Goal: Find specific page/section: Find specific page/section

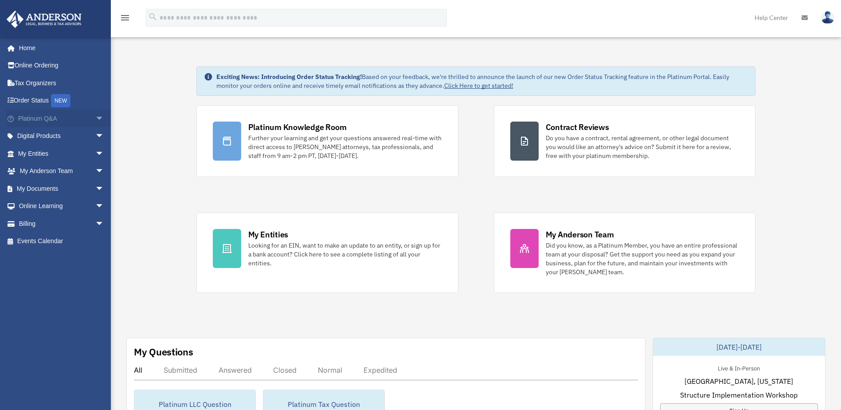
click at [97, 118] on span "arrow_drop_down" at bounding box center [104, 118] width 18 height 18
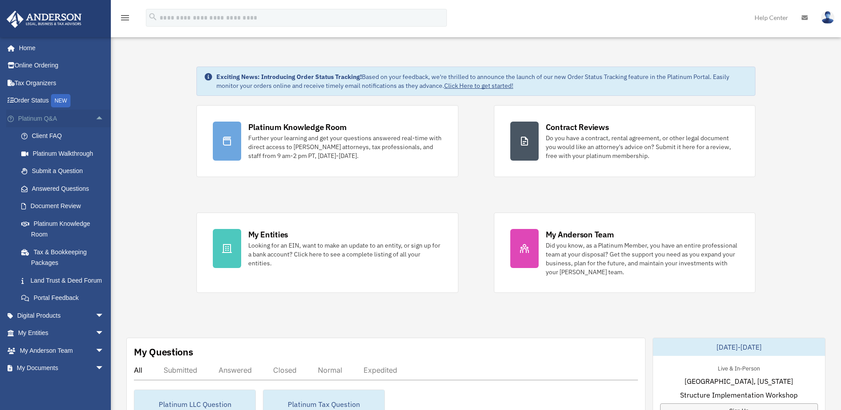
click at [95, 116] on span "arrow_drop_up" at bounding box center [104, 118] width 18 height 18
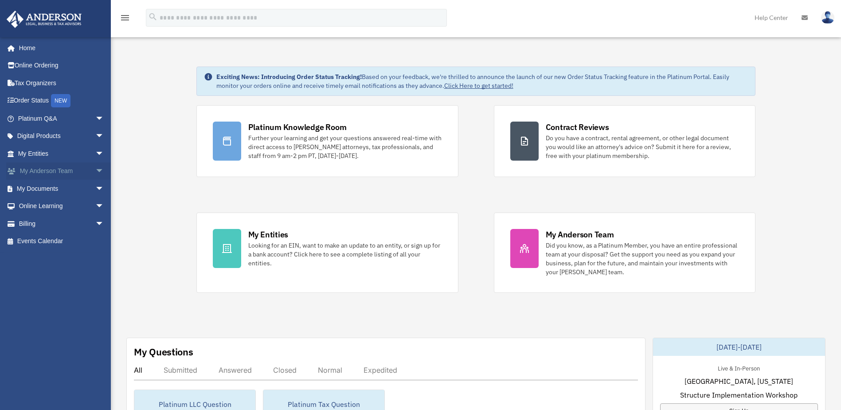
click at [95, 172] on span "arrow_drop_down" at bounding box center [104, 171] width 18 height 18
click at [88, 185] on link "My Anderson Team" at bounding box center [64, 188] width 105 height 18
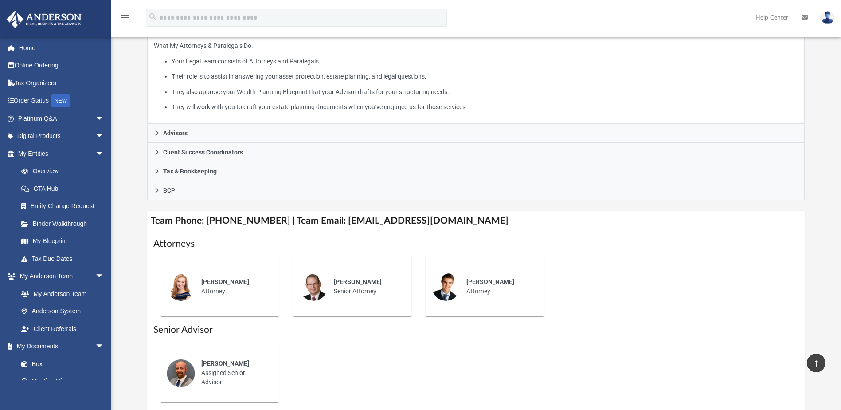
scroll to position [0, 0]
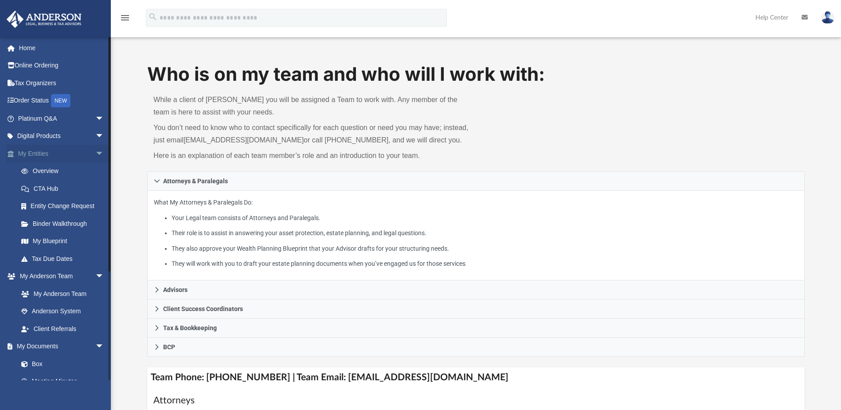
click at [95, 154] on span "arrow_drop_down" at bounding box center [104, 153] width 18 height 18
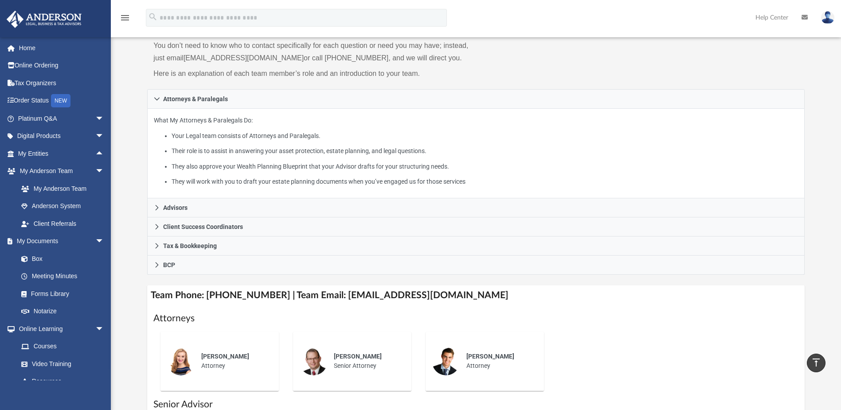
scroll to position [0, 0]
